Goal: Task Accomplishment & Management: Use online tool/utility

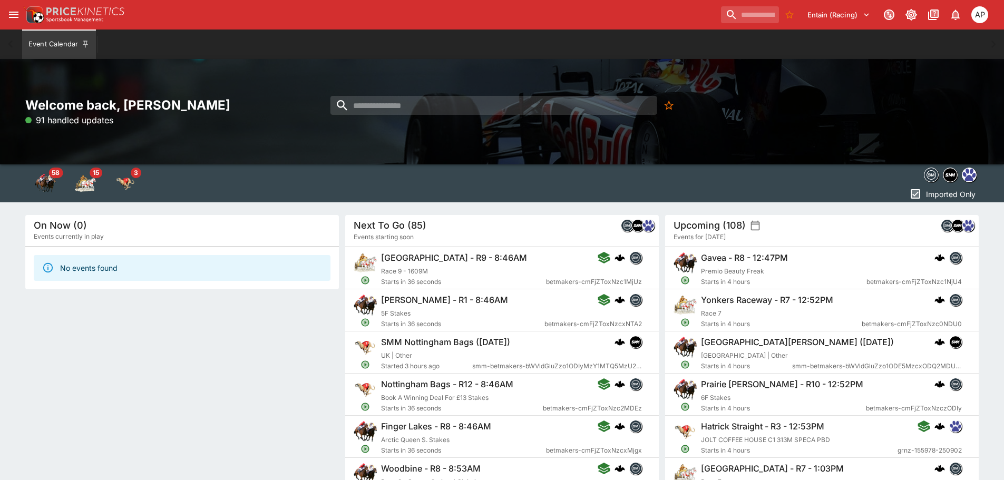
click at [12, 16] on icon "open drawer" at bounding box center [13, 14] width 13 height 13
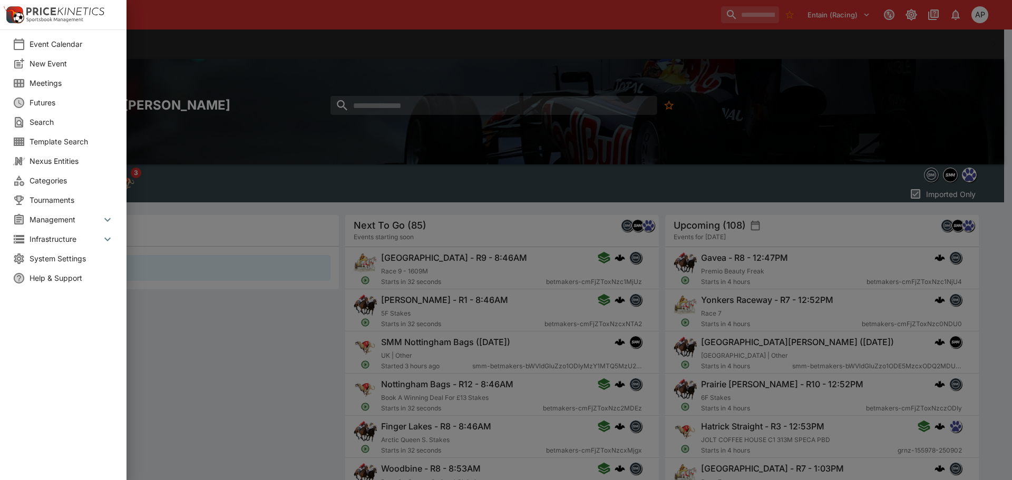
click at [48, 85] on span "Meetings" at bounding box center [72, 82] width 84 height 11
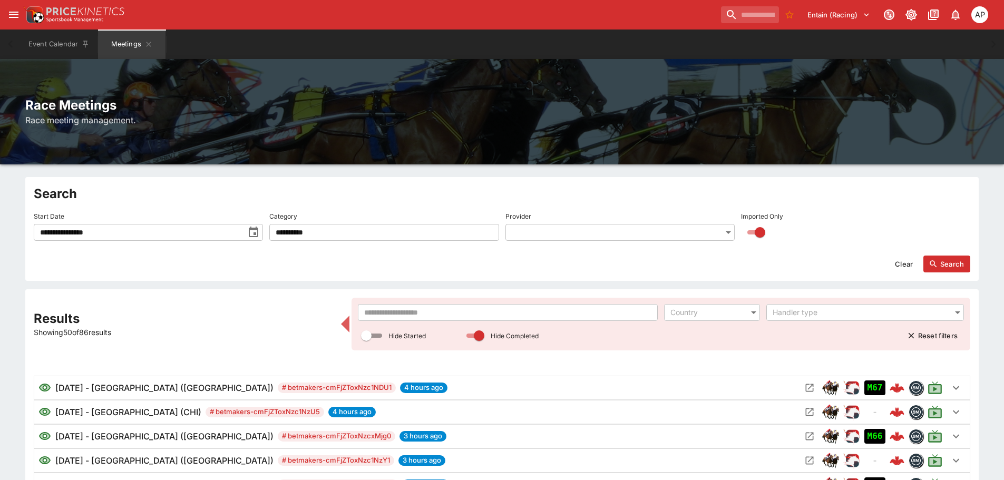
click at [469, 321] on input "text" at bounding box center [508, 312] width 300 height 17
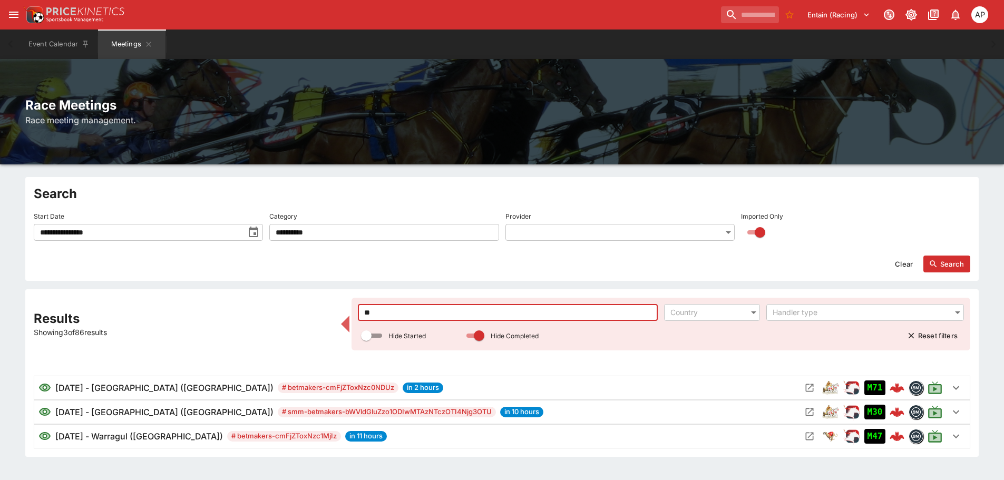
type input "*"
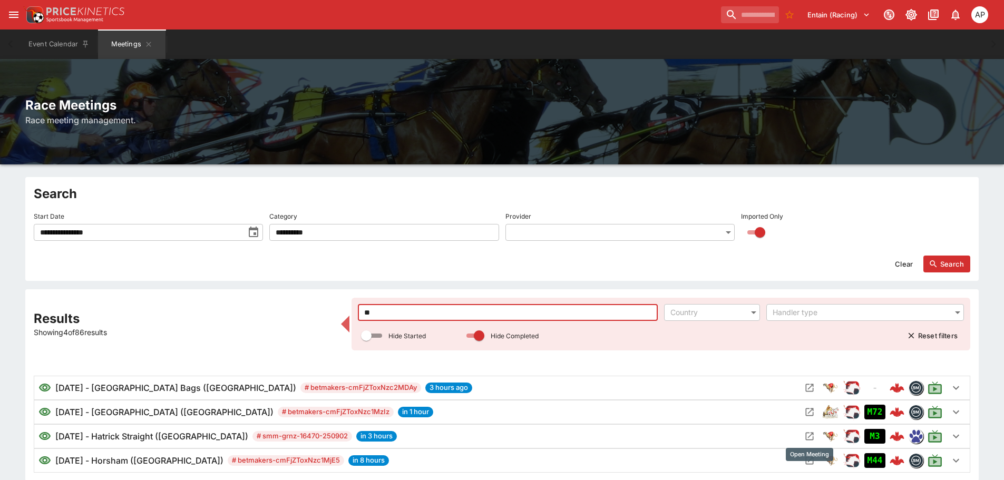
type input "**"
click at [807, 431] on icon "Open Meeting" at bounding box center [809, 436] width 11 height 11
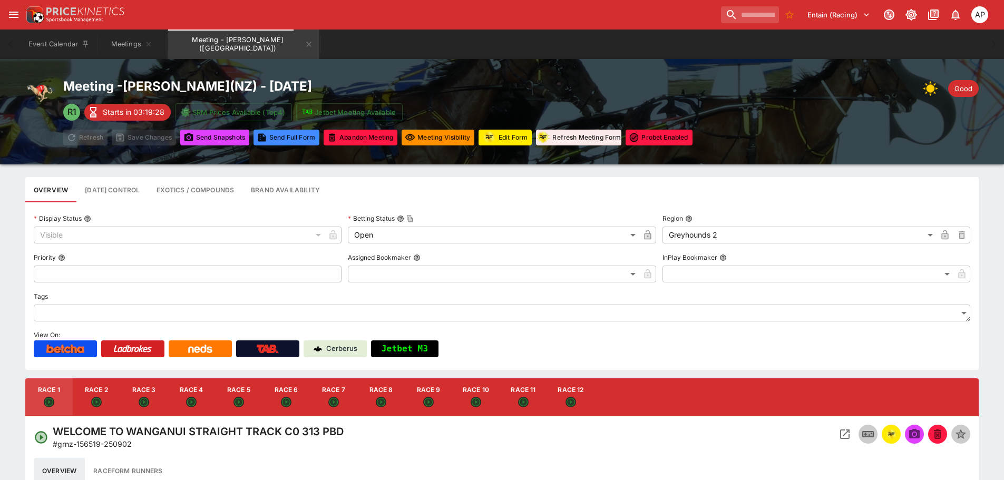
click at [779, 113] on div "Meeting - Hatrick Straight ( [GEOGRAPHIC_DATA] ) - [DATE] R1 Starts in 03:19:28…" at bounding box center [501, 111] width 953 height 67
click at [485, 77] on div "Meeting - Hatrick Straight ( [GEOGRAPHIC_DATA] ) - [DATE] R1 Starts in 03:16:26…" at bounding box center [502, 111] width 1004 height 105
type input "****"
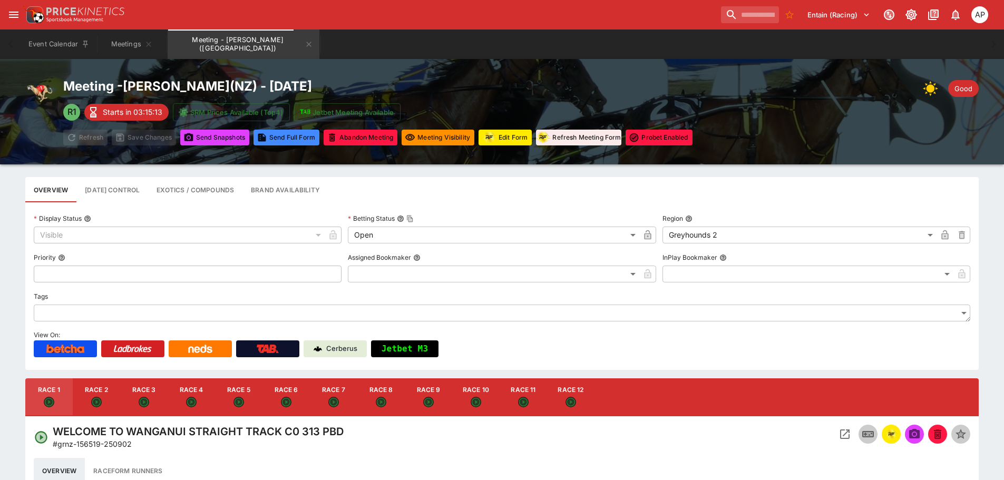
type input "****"
type input "*****"
type input "****"
click at [121, 41] on button "Meetings" at bounding box center [131, 45] width 67 height 30
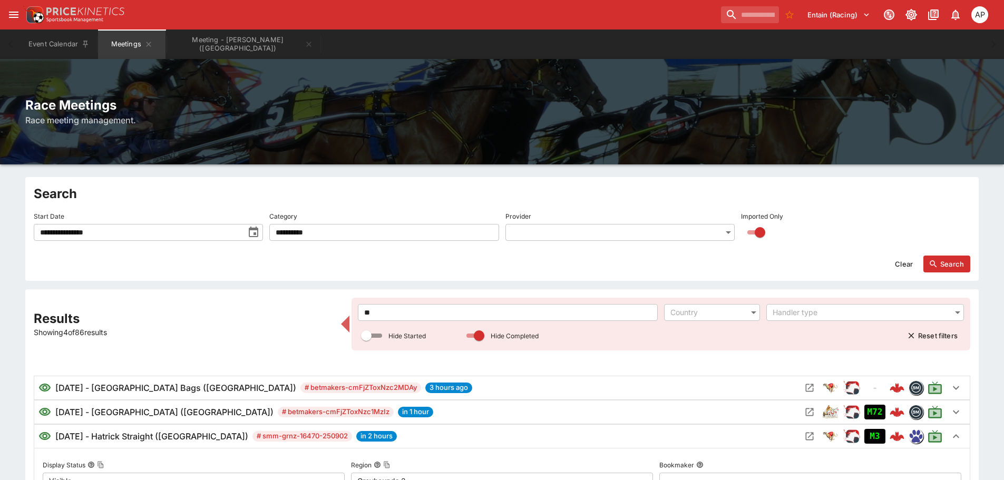
drag, startPoint x: 386, startPoint y: 311, endPoint x: 268, endPoint y: 315, distance: 117.6
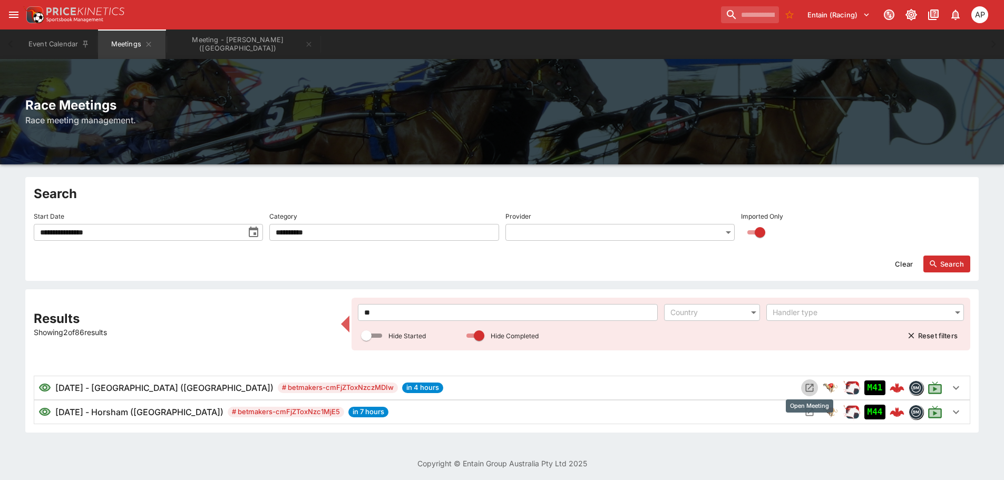
click at [810, 387] on icon "Open Meeting" at bounding box center [810, 388] width 8 height 8
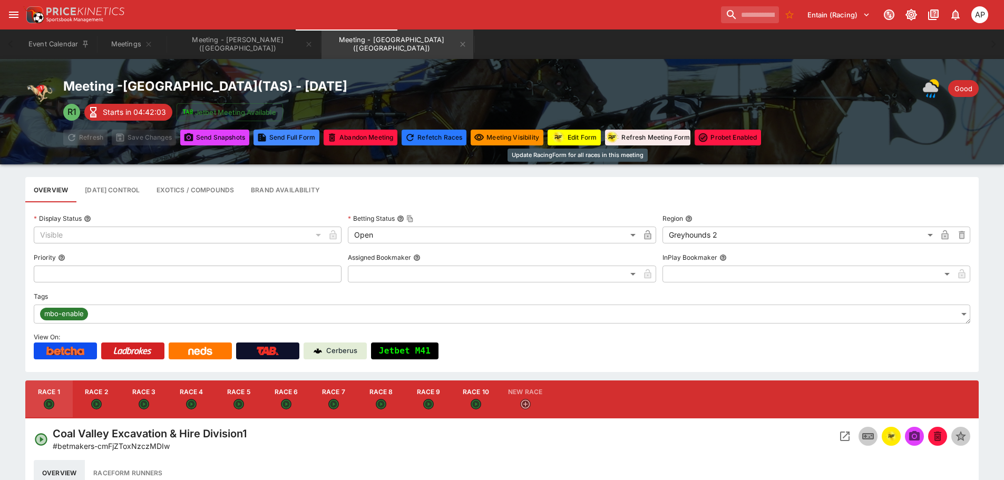
click at [579, 142] on button "Edit Form" at bounding box center [574, 138] width 53 height 16
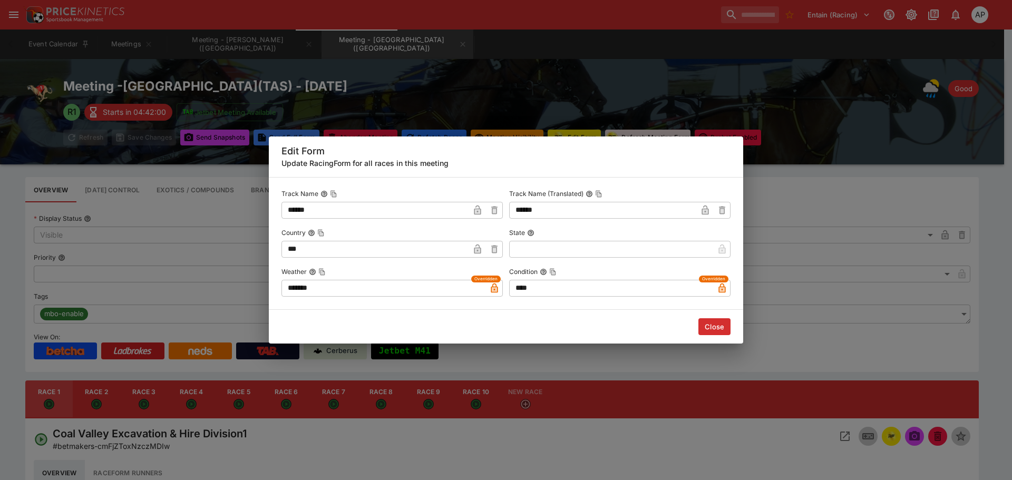
click at [708, 330] on button "Close" at bounding box center [714, 326] width 32 height 17
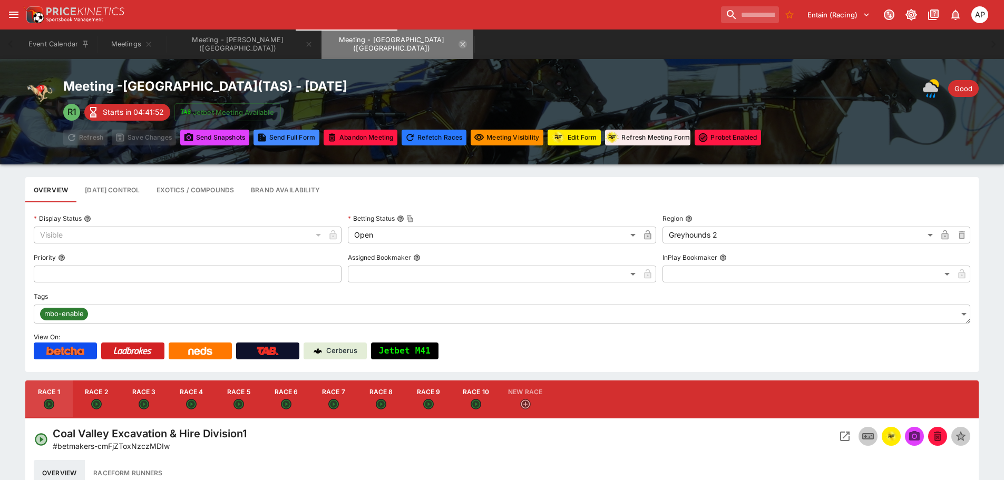
click at [459, 45] on icon "Meeting - Hobart (AUS)" at bounding box center [463, 44] width 8 height 8
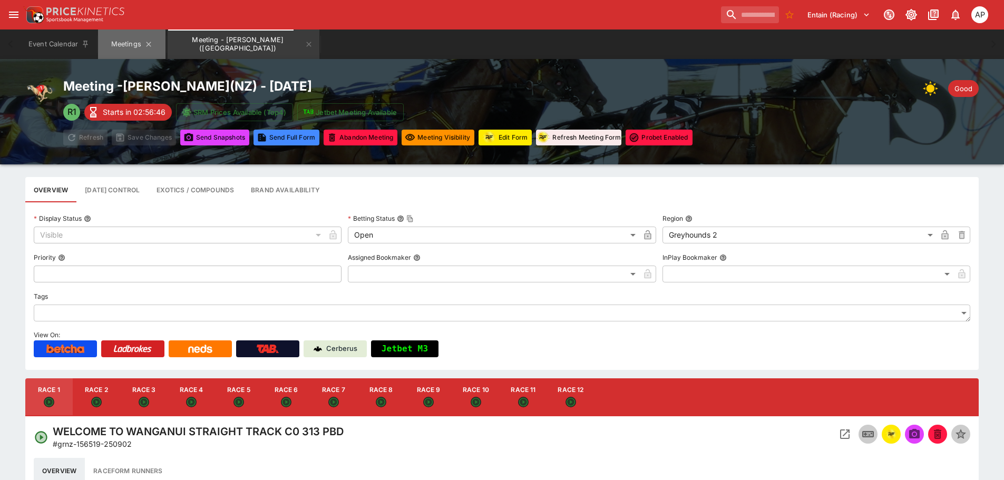
click at [128, 44] on button "Meetings" at bounding box center [131, 45] width 67 height 30
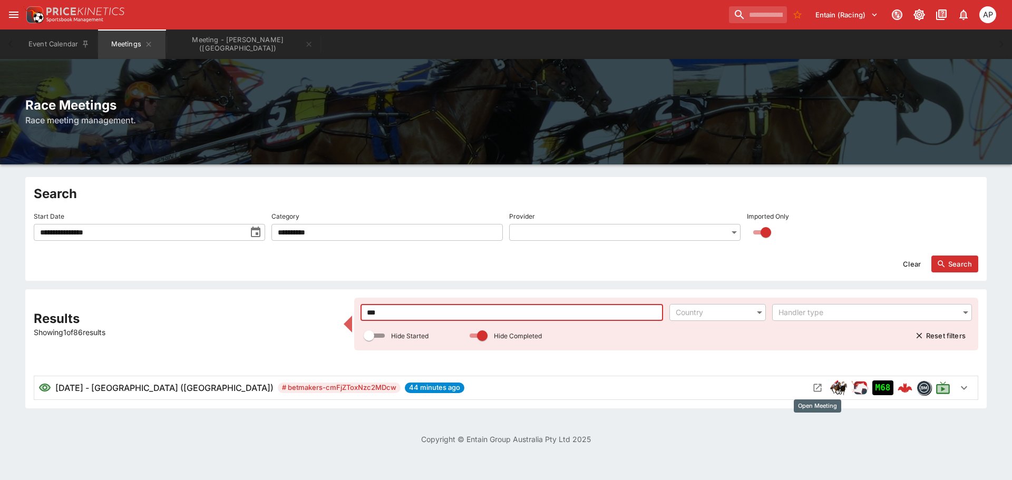
click at [818, 387] on icon "Open Meeting" at bounding box center [818, 388] width 8 height 8
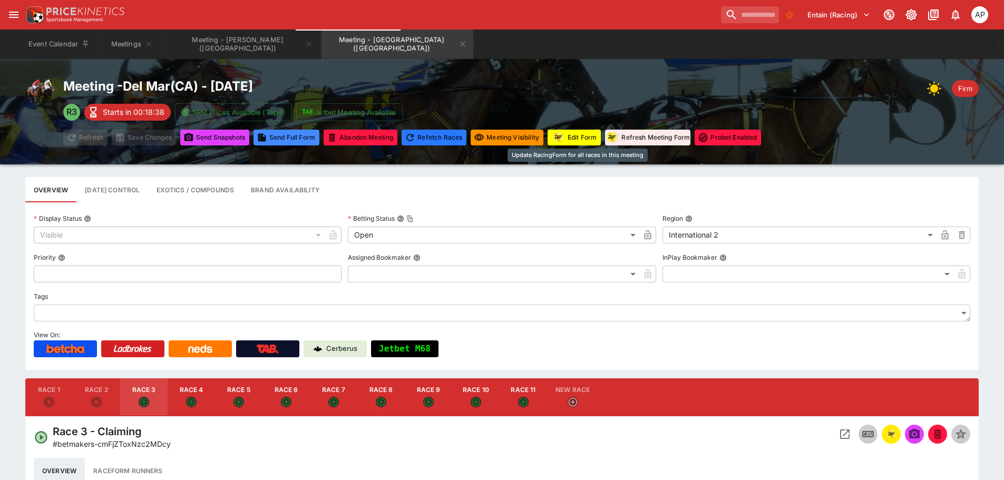
click at [570, 141] on button "Edit Form" at bounding box center [574, 138] width 53 height 16
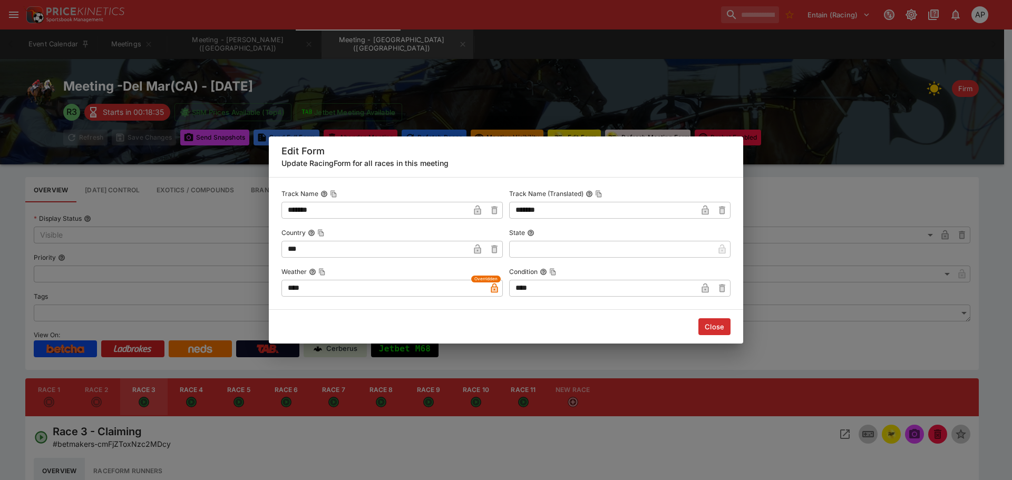
click at [718, 332] on button "Close" at bounding box center [714, 326] width 32 height 17
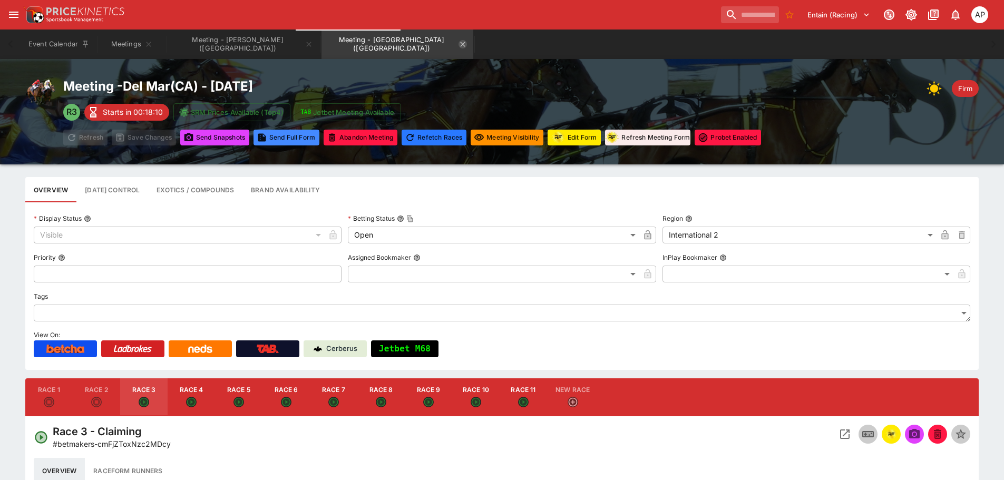
click at [461, 45] on icon "Meeting - Del Mar (USA)" at bounding box center [463, 44] width 5 height 5
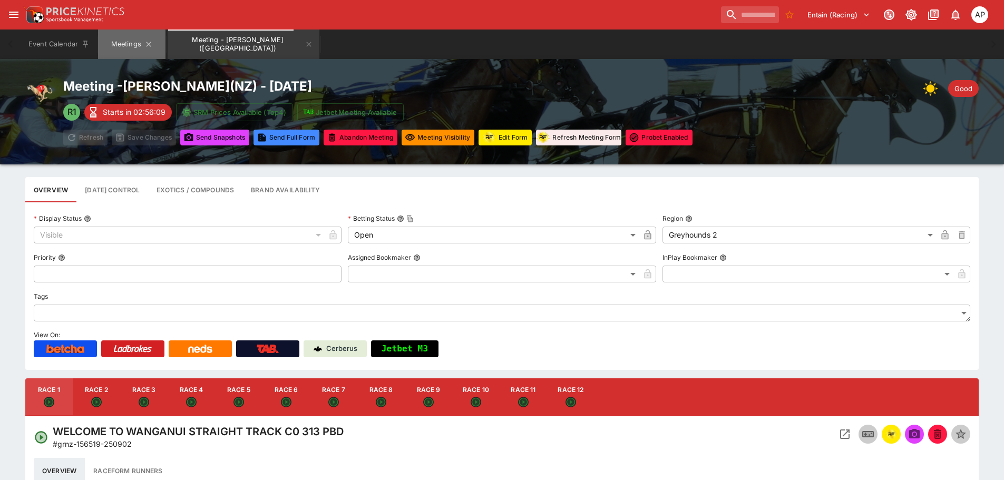
click at [123, 45] on button "Meetings" at bounding box center [131, 45] width 67 height 30
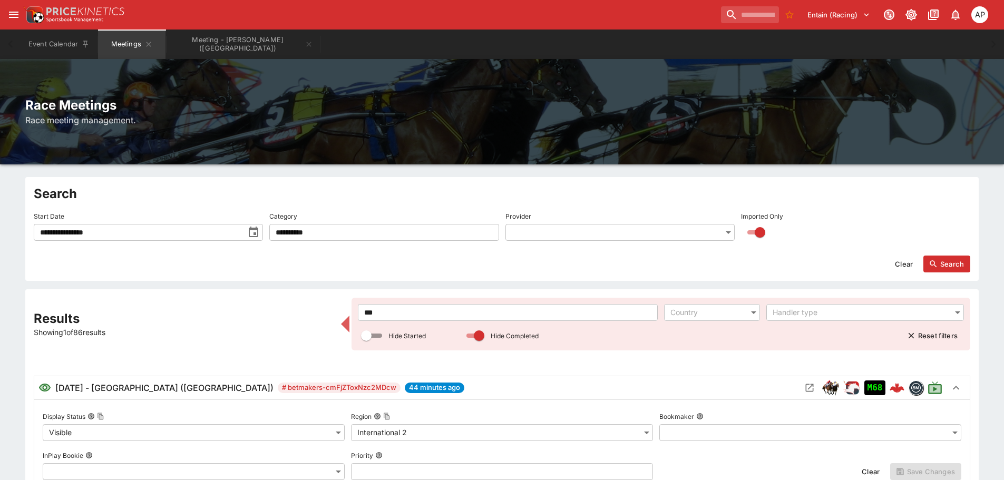
drag, startPoint x: 391, startPoint y: 314, endPoint x: 335, endPoint y: 315, distance: 55.3
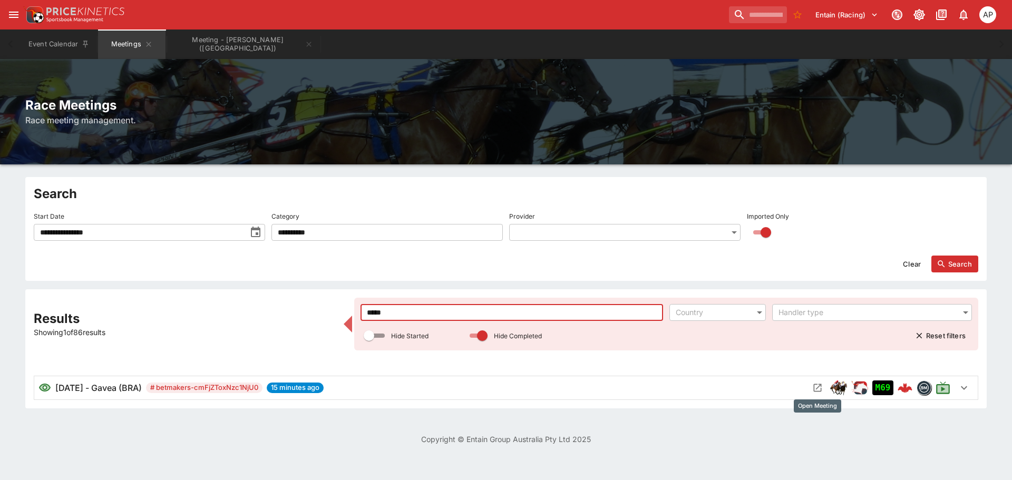
click at [812, 383] on icon "Open Meeting" at bounding box center [817, 388] width 11 height 11
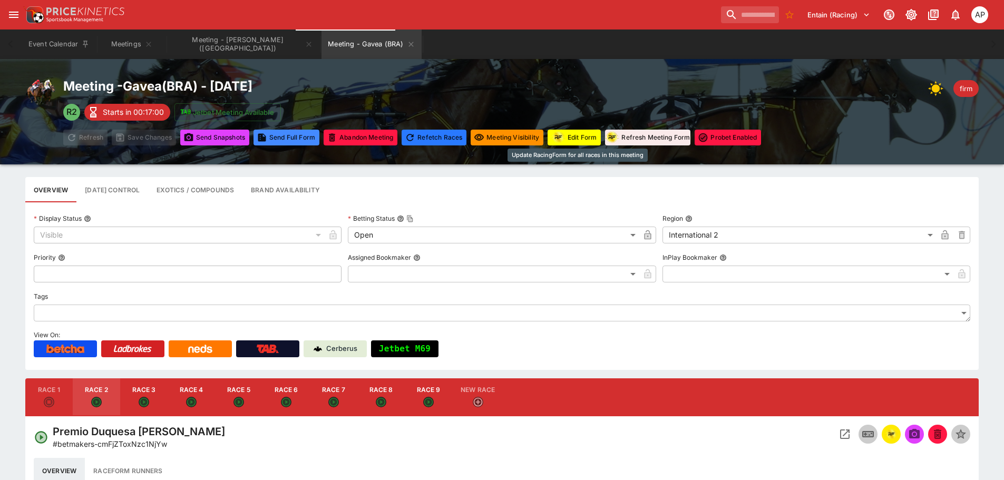
click at [580, 133] on button "Edit Form" at bounding box center [574, 138] width 53 height 16
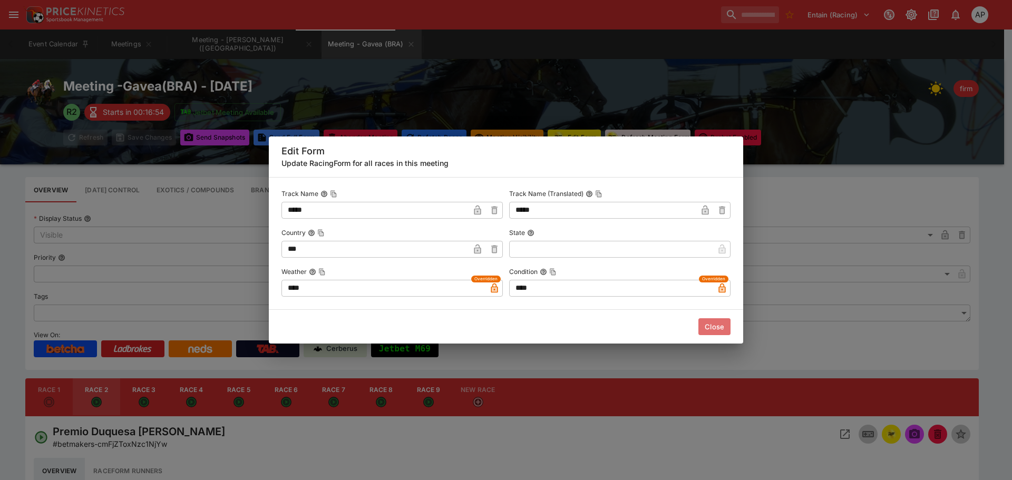
drag, startPoint x: 721, startPoint y: 332, endPoint x: 738, endPoint y: 334, distance: 17.6
click at [721, 331] on button "Close" at bounding box center [714, 326] width 32 height 17
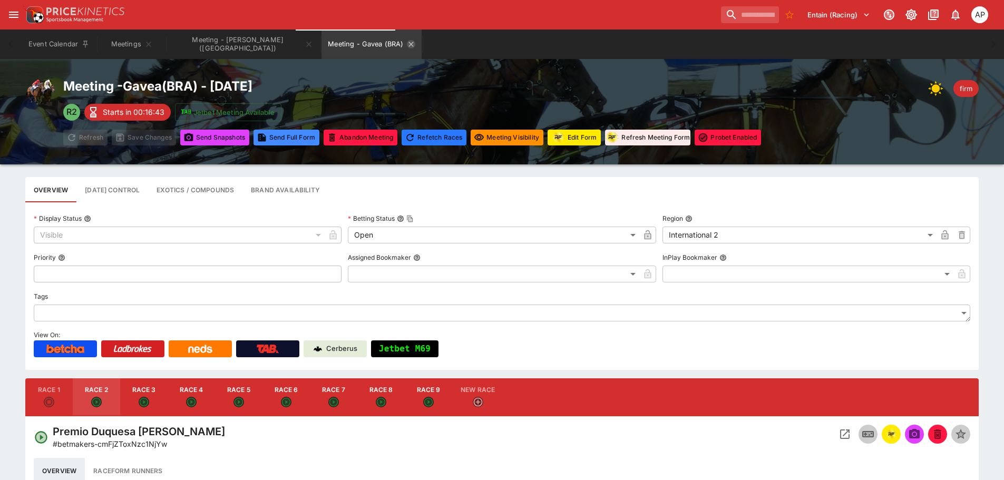
click at [407, 44] on icon "Meeting - Gavea (BRA)" at bounding box center [411, 44] width 8 height 8
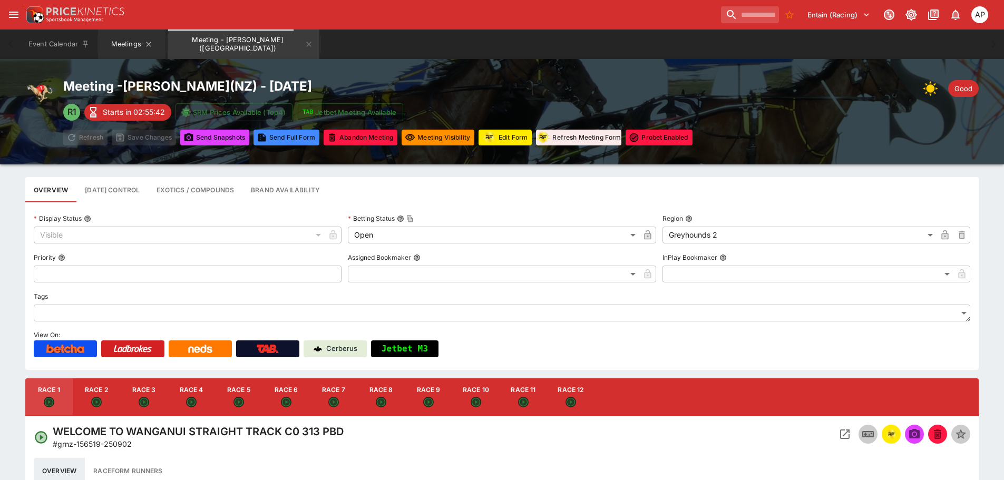
click at [123, 46] on button "Meetings" at bounding box center [131, 45] width 67 height 30
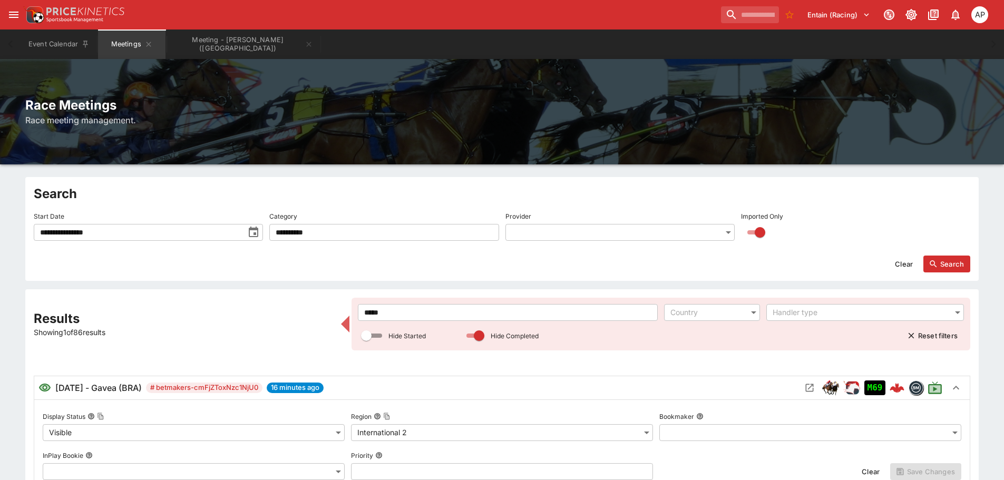
drag, startPoint x: 389, startPoint y: 316, endPoint x: 335, endPoint y: 314, distance: 54.9
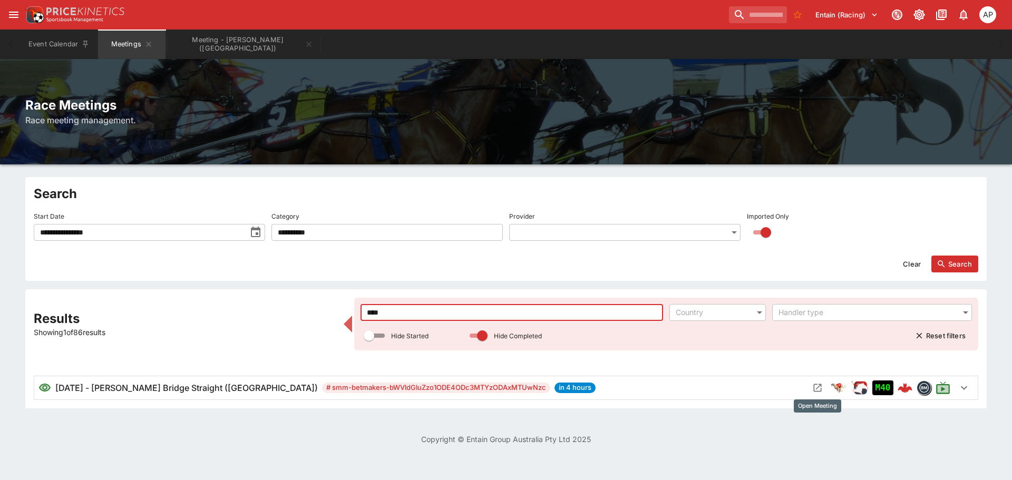
type input "****"
click at [815, 392] on icon "Open Meeting" at bounding box center [818, 388] width 8 height 8
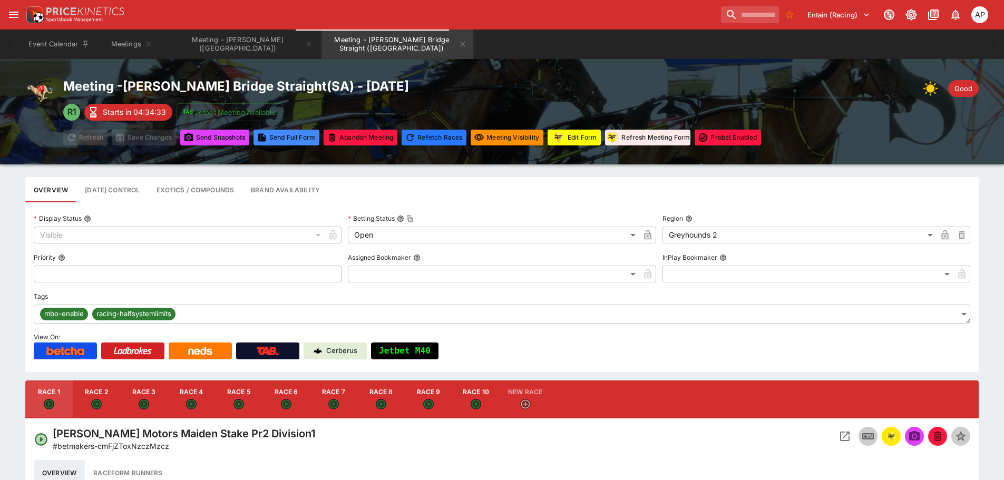
click at [581, 140] on button "Edit Form" at bounding box center [574, 138] width 53 height 16
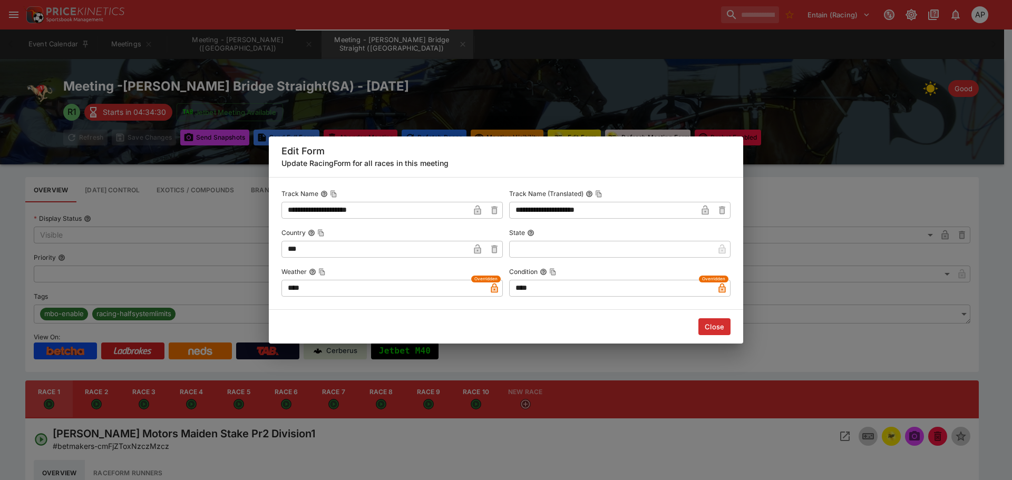
click at [718, 321] on button "Close" at bounding box center [714, 326] width 32 height 17
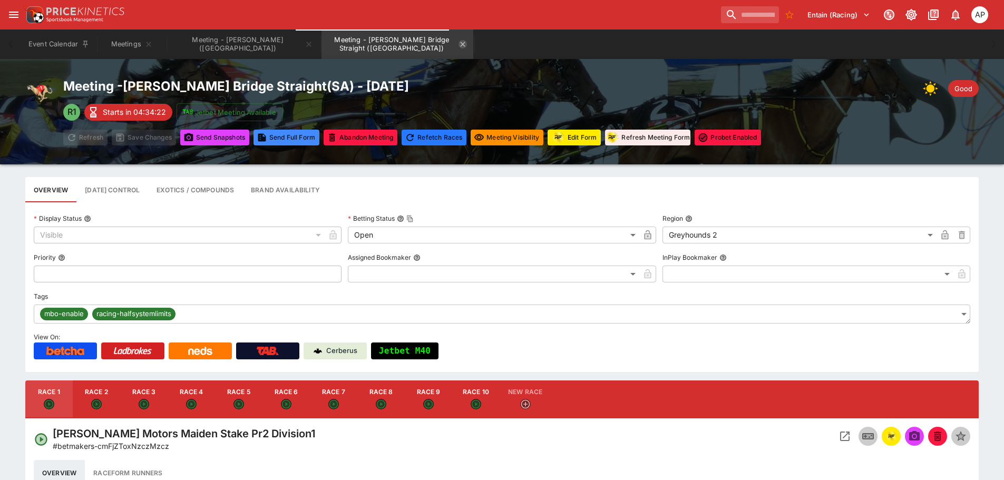
click at [459, 43] on icon "Meeting - Murray Bridge Straight (AUS)" at bounding box center [463, 44] width 8 height 8
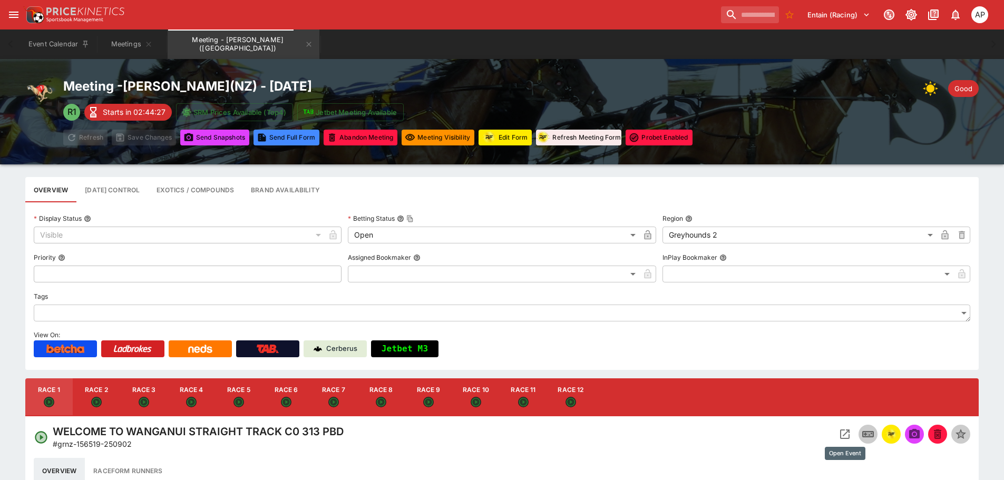
click at [840, 430] on icon "Open Event" at bounding box center [845, 434] width 13 height 13
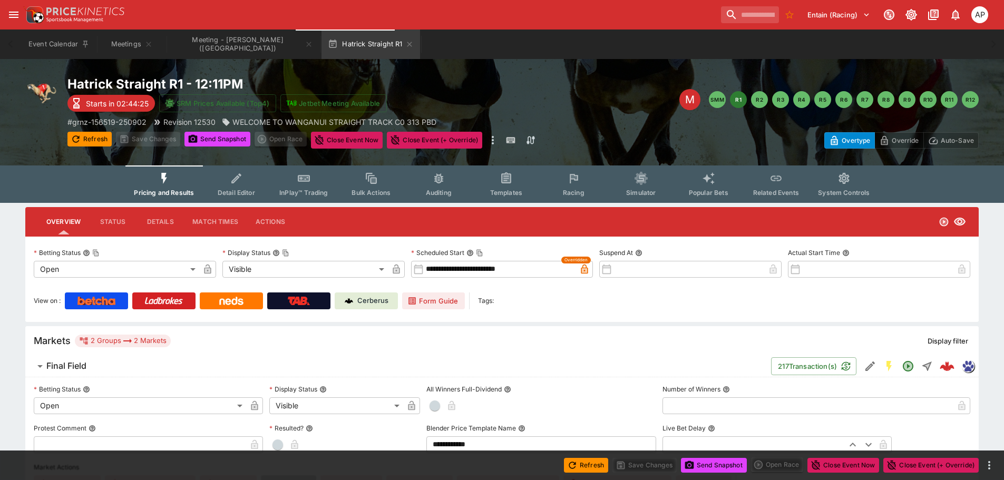
click at [586, 115] on div "M SMM R1 R2 R3 R4 R5 R6 R7 R8 R9 R10 R11 R12" at bounding box center [751, 104] width 456 height 30
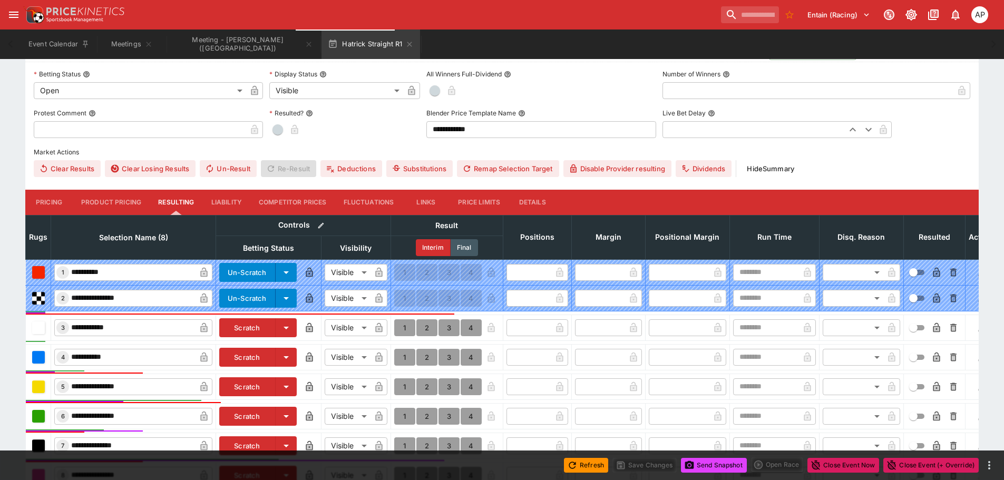
scroll to position [417, 0]
